Goal: Navigation & Orientation: Go to known website

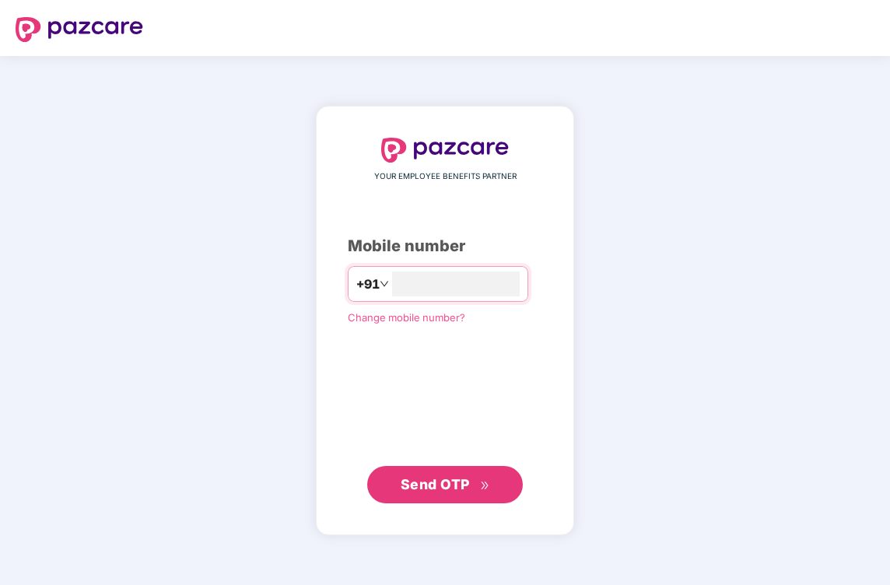
type input "**********"
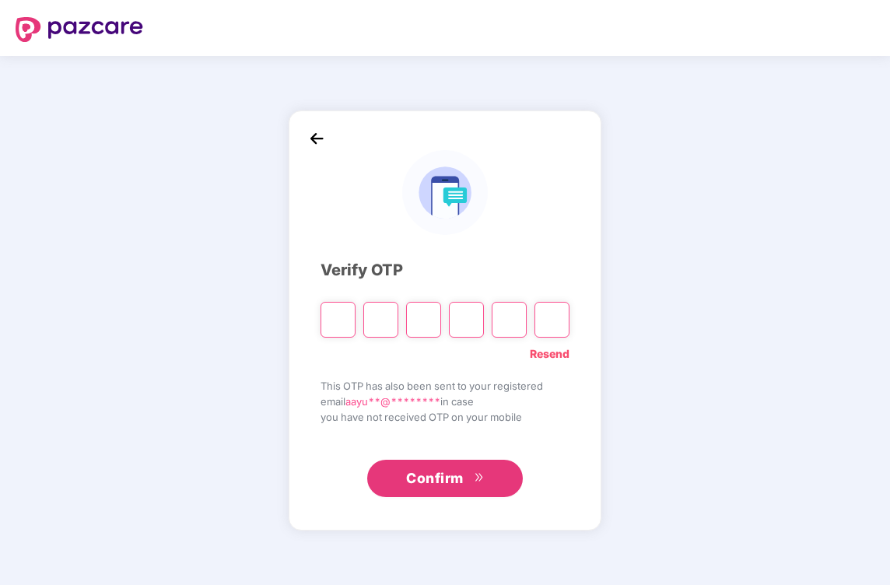
type input "*"
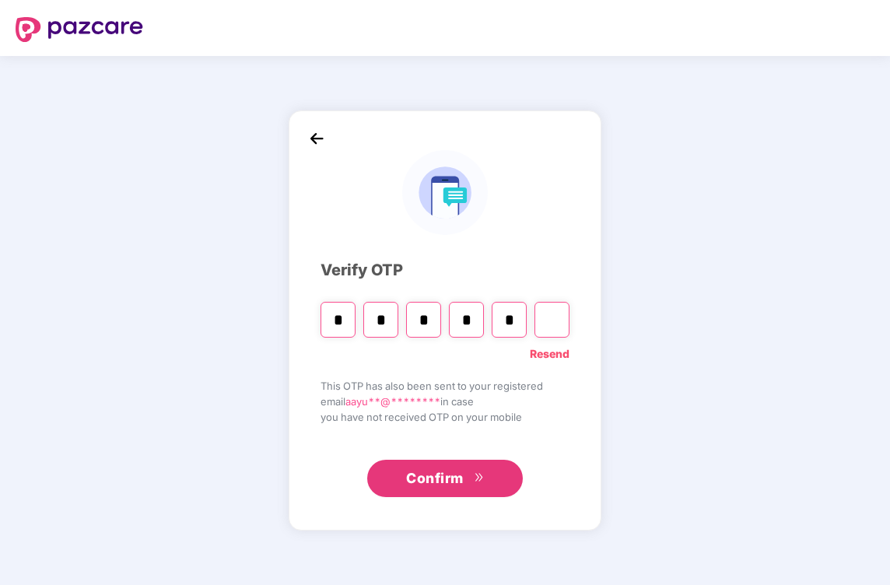
type input "*"
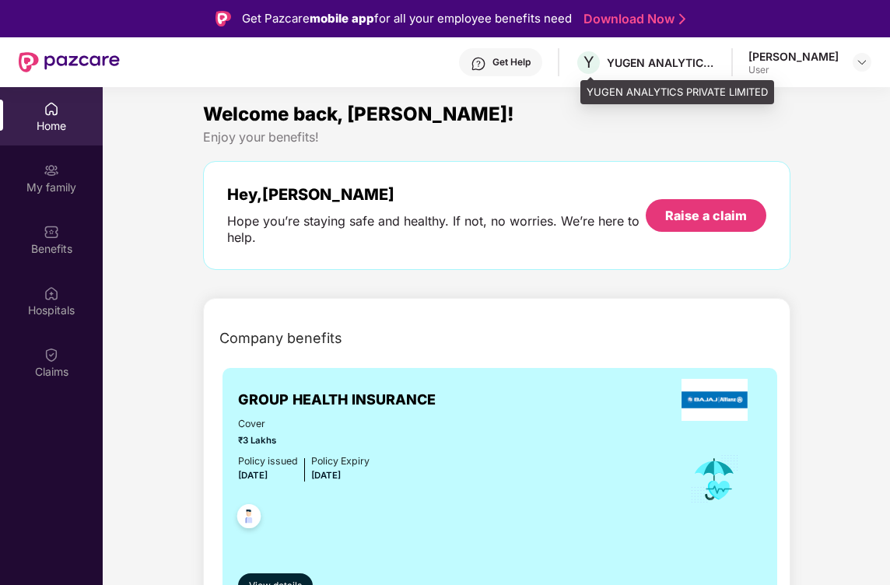
click at [647, 65] on div "YUGEN ANALYTICS PRIVATE LIMITED" at bounding box center [661, 62] width 109 height 15
click at [859, 65] on img at bounding box center [862, 62] width 12 height 12
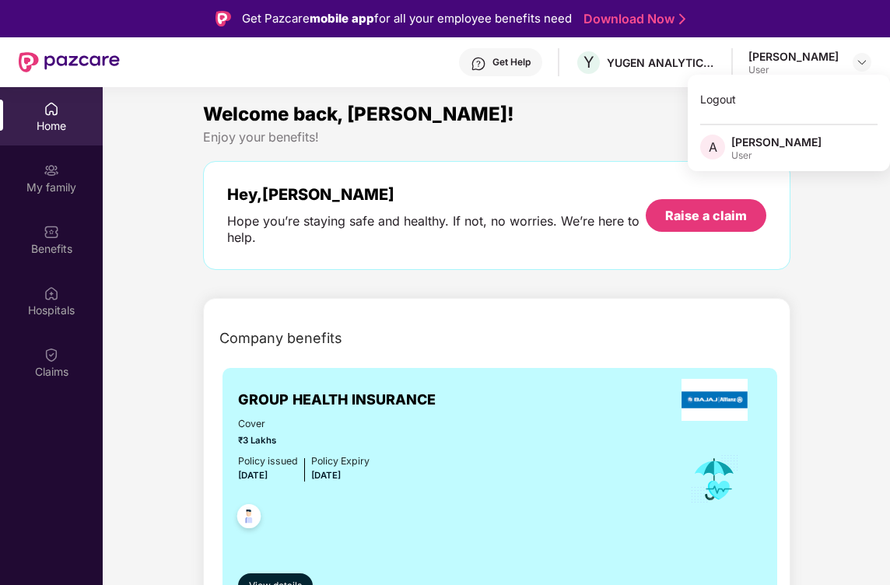
click at [388, 156] on div "Welcome back, Aayush! Enjoy your benefits! Hey, Aayush Hope you’re staying safe…" at bounding box center [497, 193] width 600 height 186
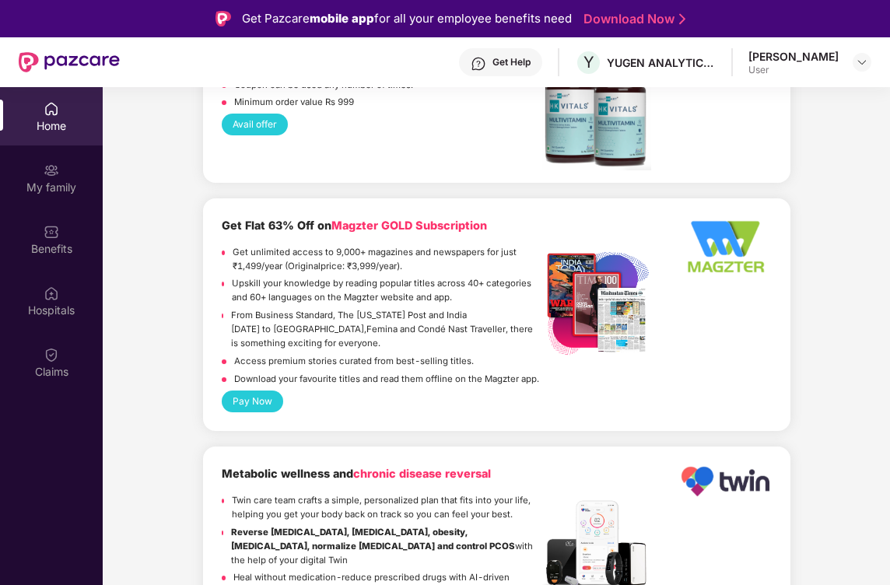
scroll to position [3486, 0]
